Goal: Communication & Community: Answer question/provide support

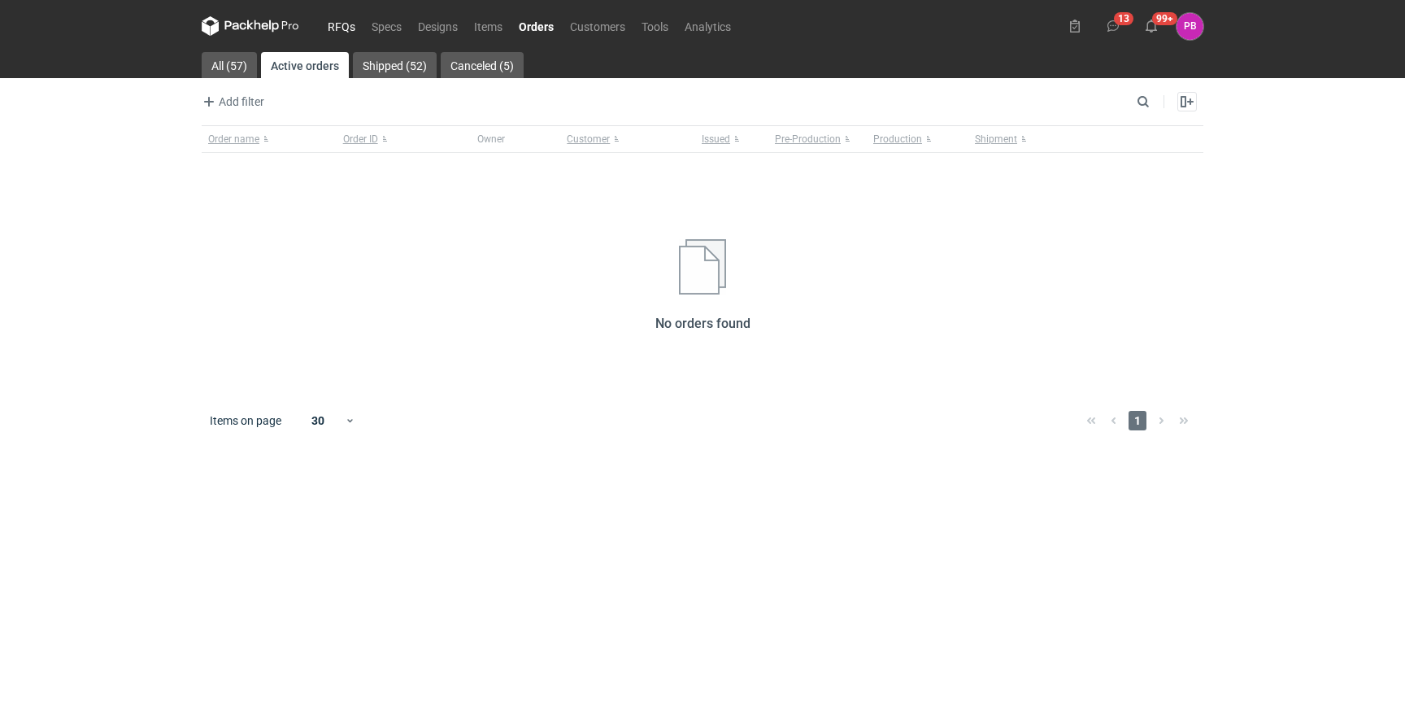
click at [335, 28] on link "RFQs" at bounding box center [342, 26] width 44 height 20
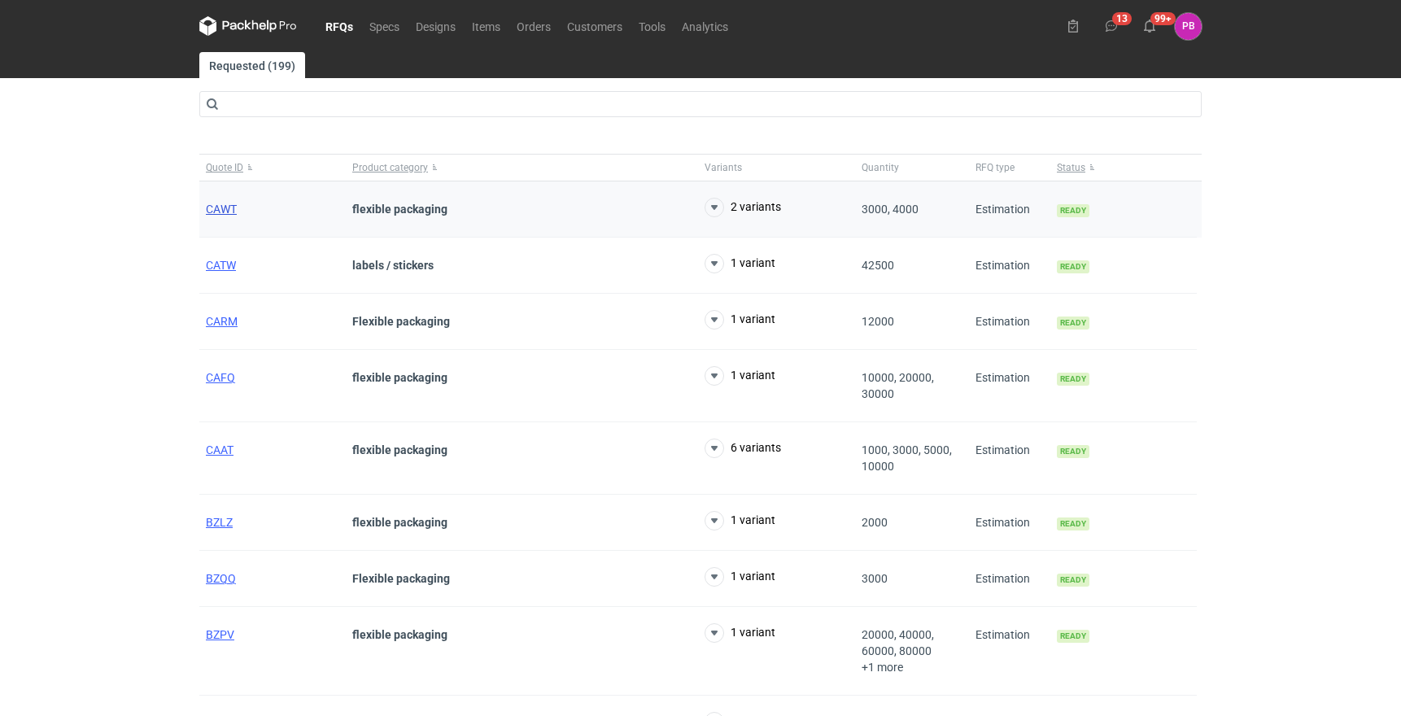
click at [229, 207] on span "CAWT" at bounding box center [221, 209] width 31 height 13
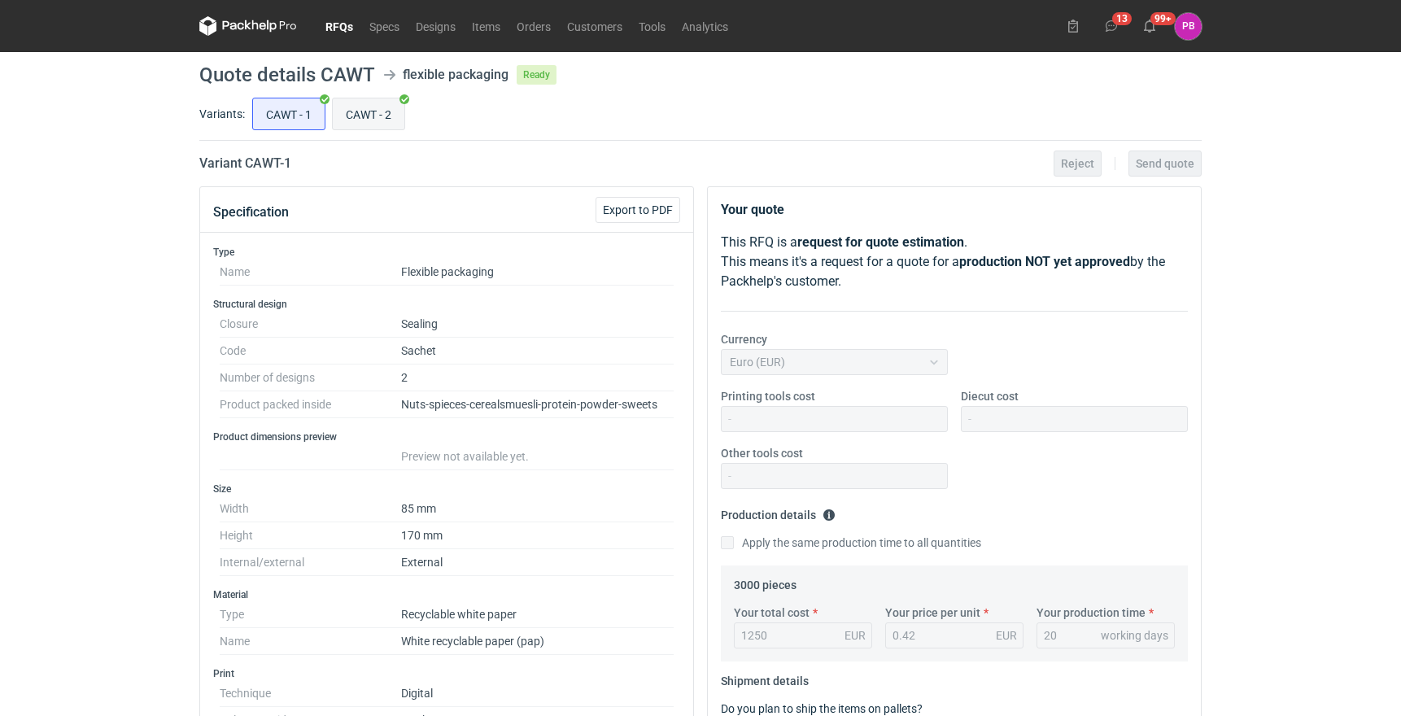
scroll to position [316, 0]
click at [368, 109] on input "CAWT - 2" at bounding box center [369, 113] width 72 height 31
radio input "true"
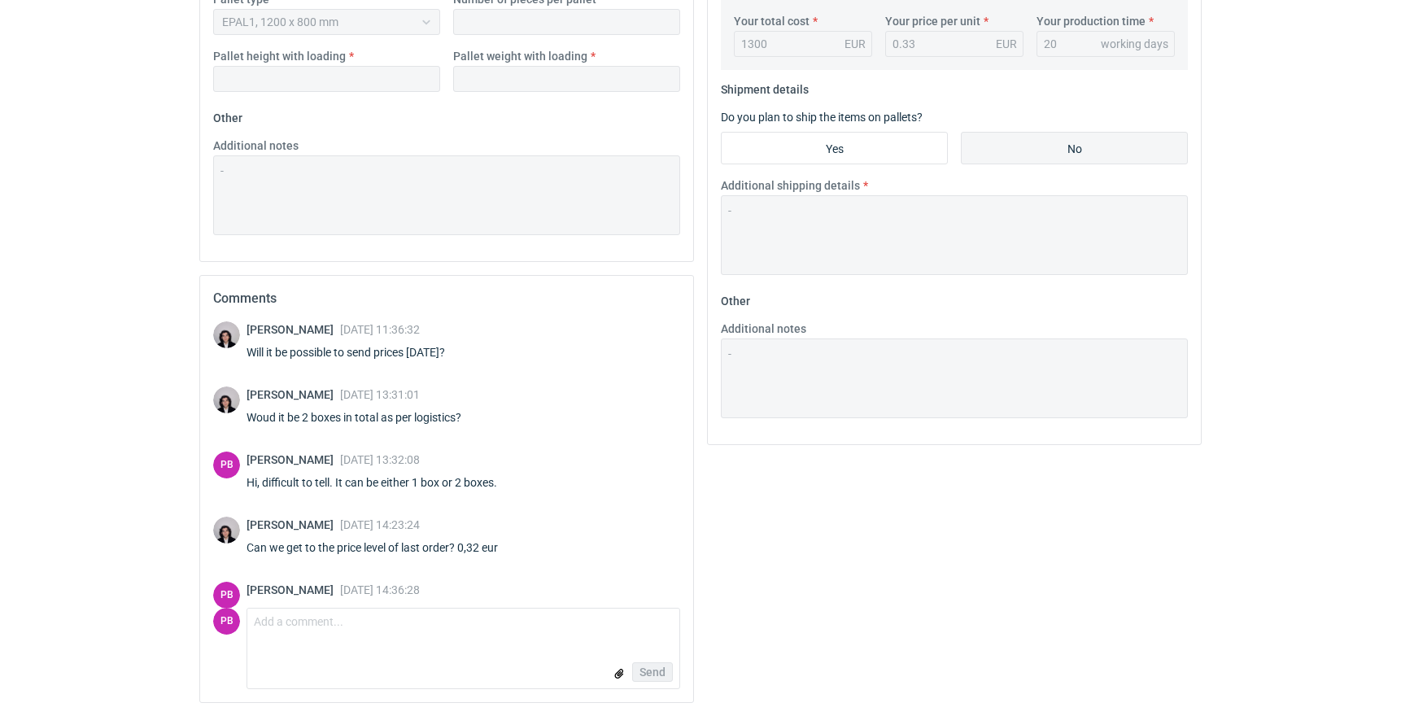
scroll to position [397, 0]
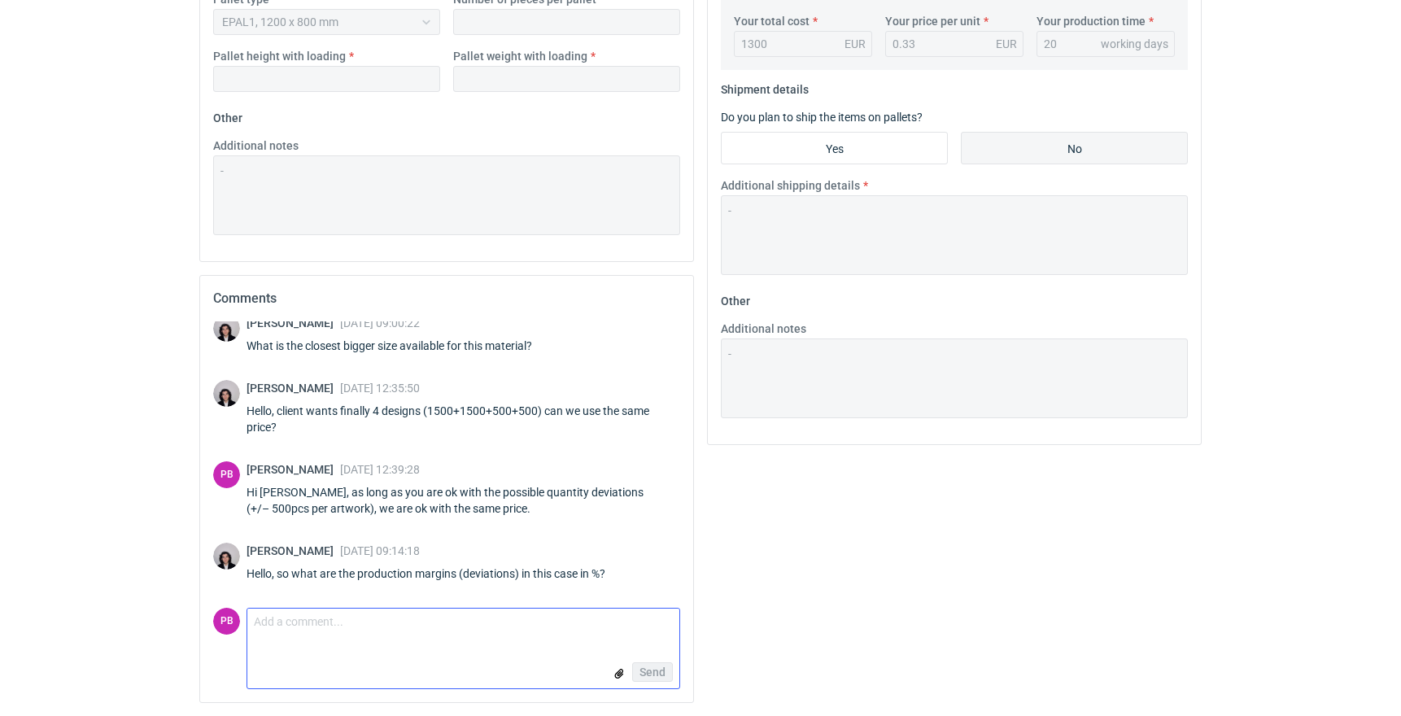
click at [330, 633] on textarea "Comment message" at bounding box center [463, 625] width 432 height 34
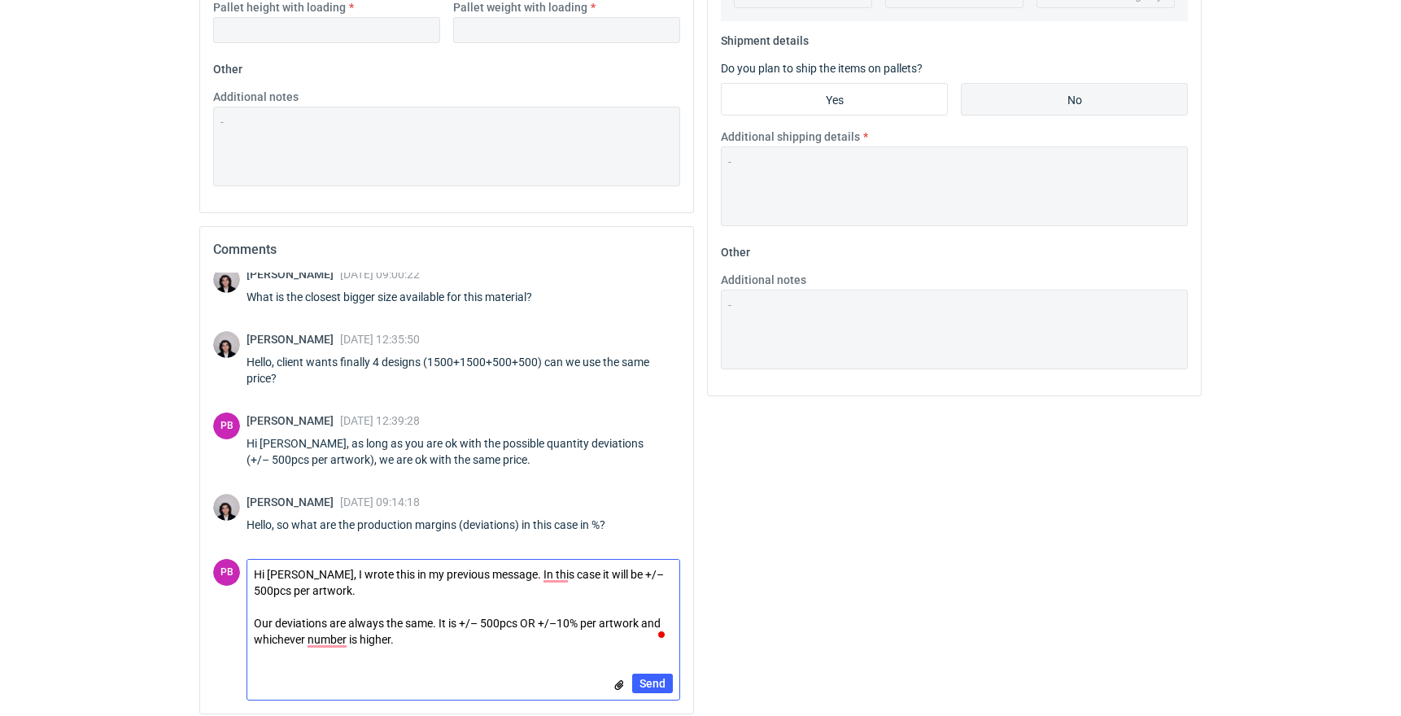
scroll to position [651, 0]
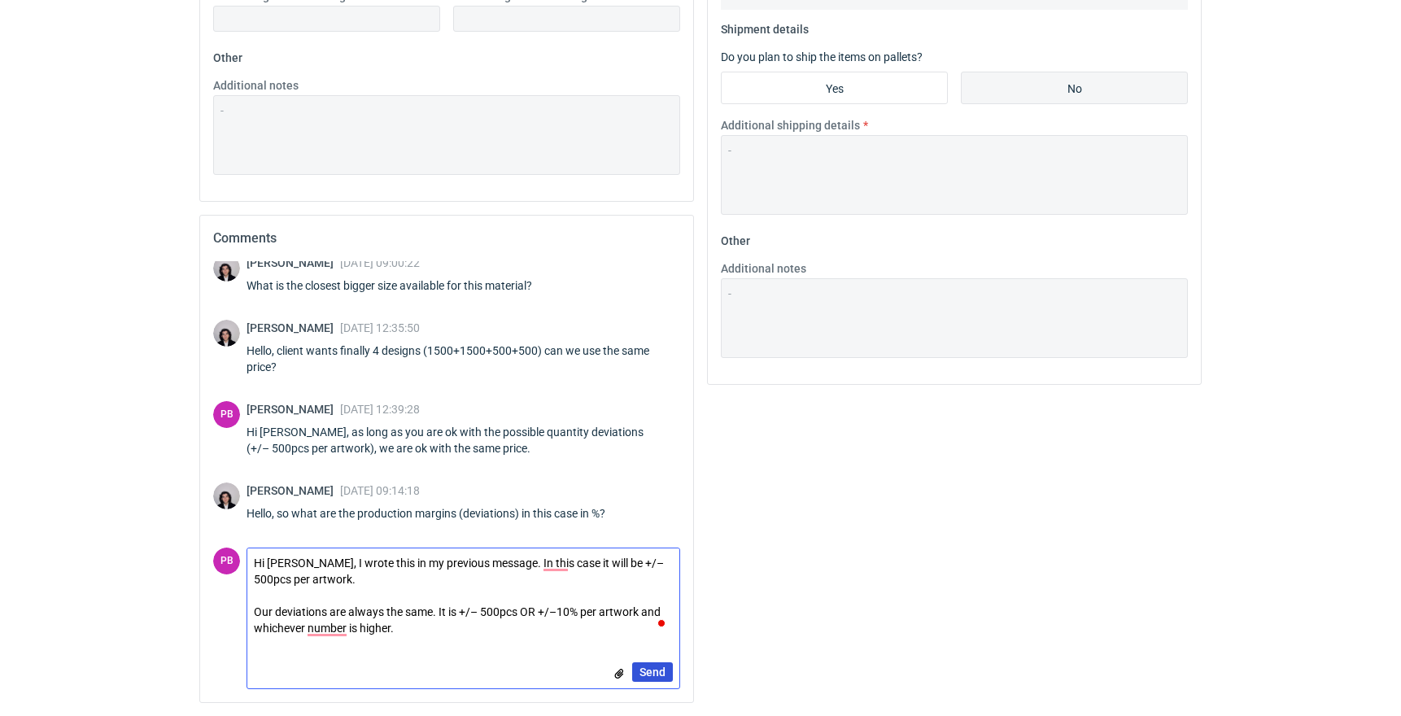
type textarea "Hi [PERSON_NAME], I wrote this in my previous message. In this case it will be …"
click at [662, 676] on span "Send" at bounding box center [652, 671] width 26 height 11
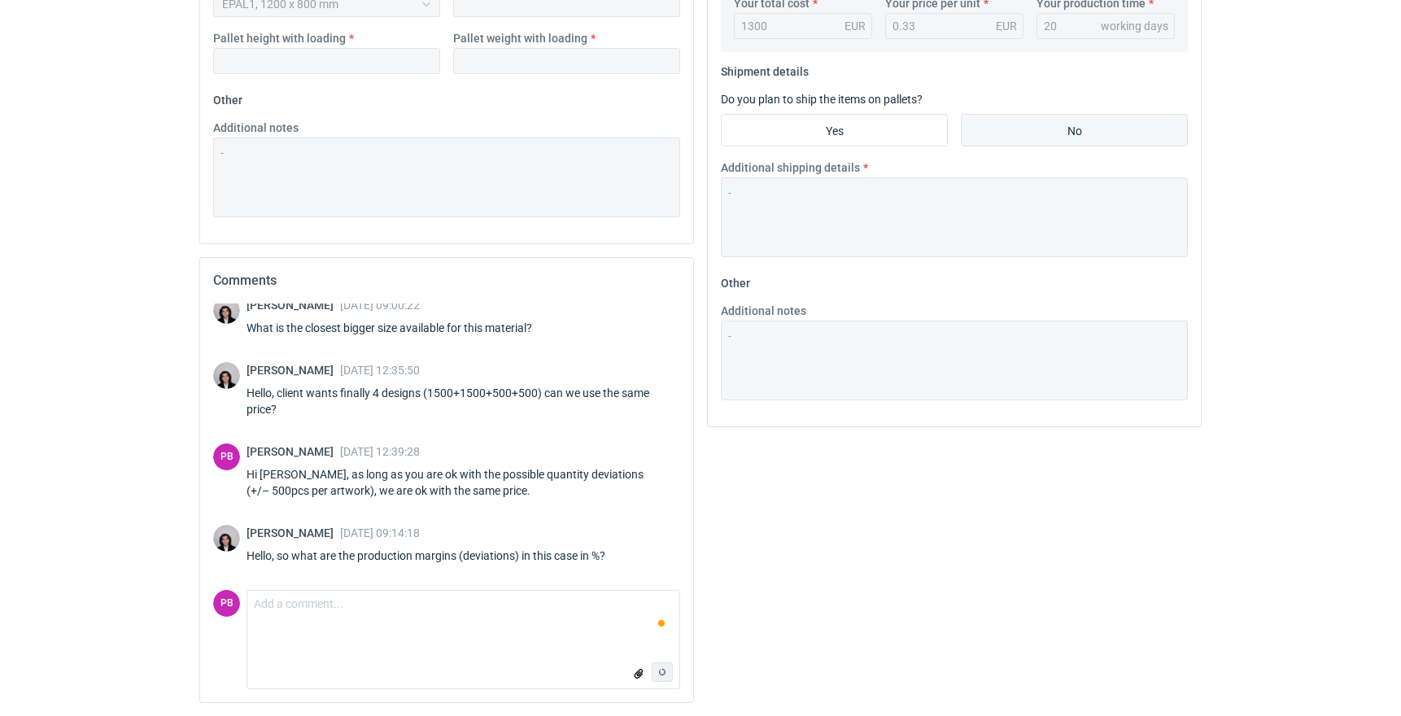
scroll to position [527, 0]
